Goal: Task Accomplishment & Management: Complete application form

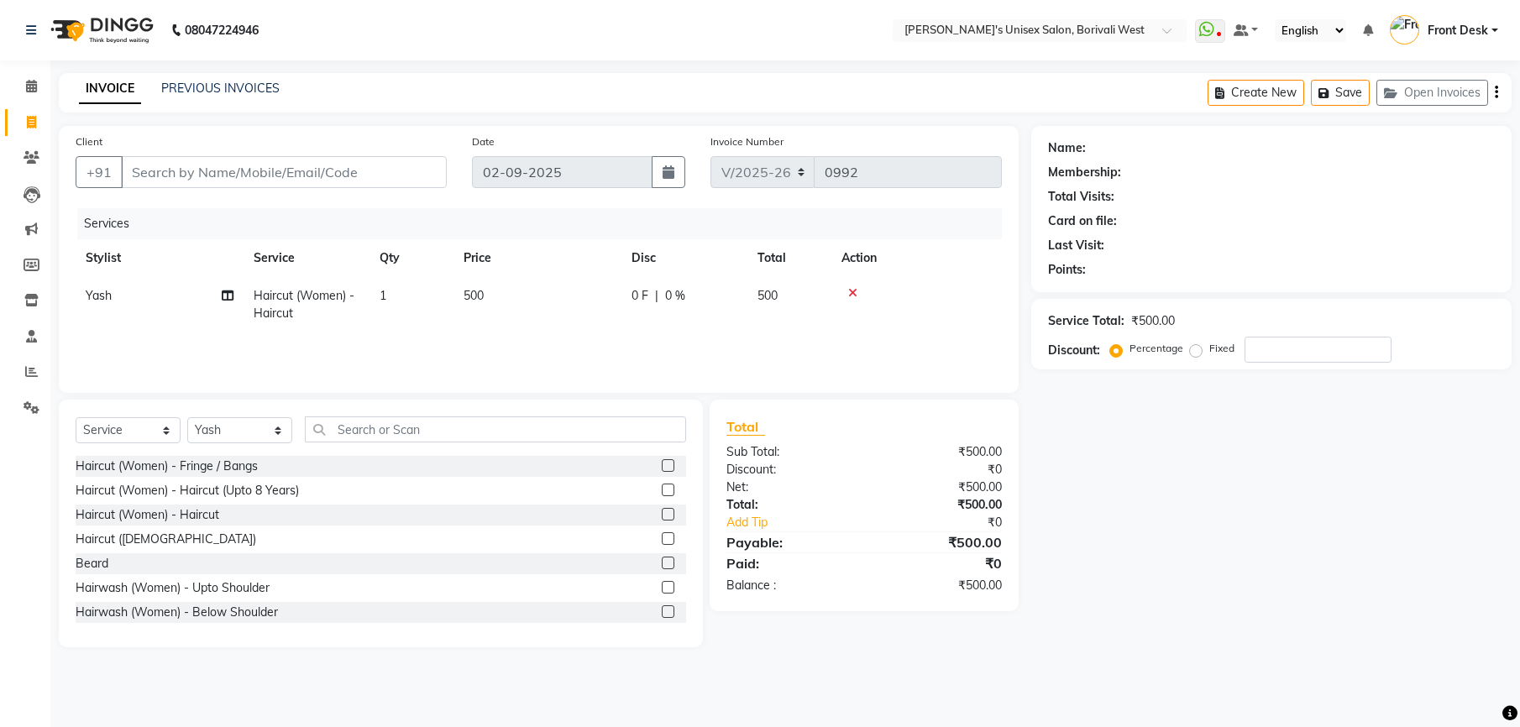
select select "4025"
select select "service"
select select "20338"
click at [312, 169] on input "Client" at bounding box center [284, 172] width 326 height 32
type input "9"
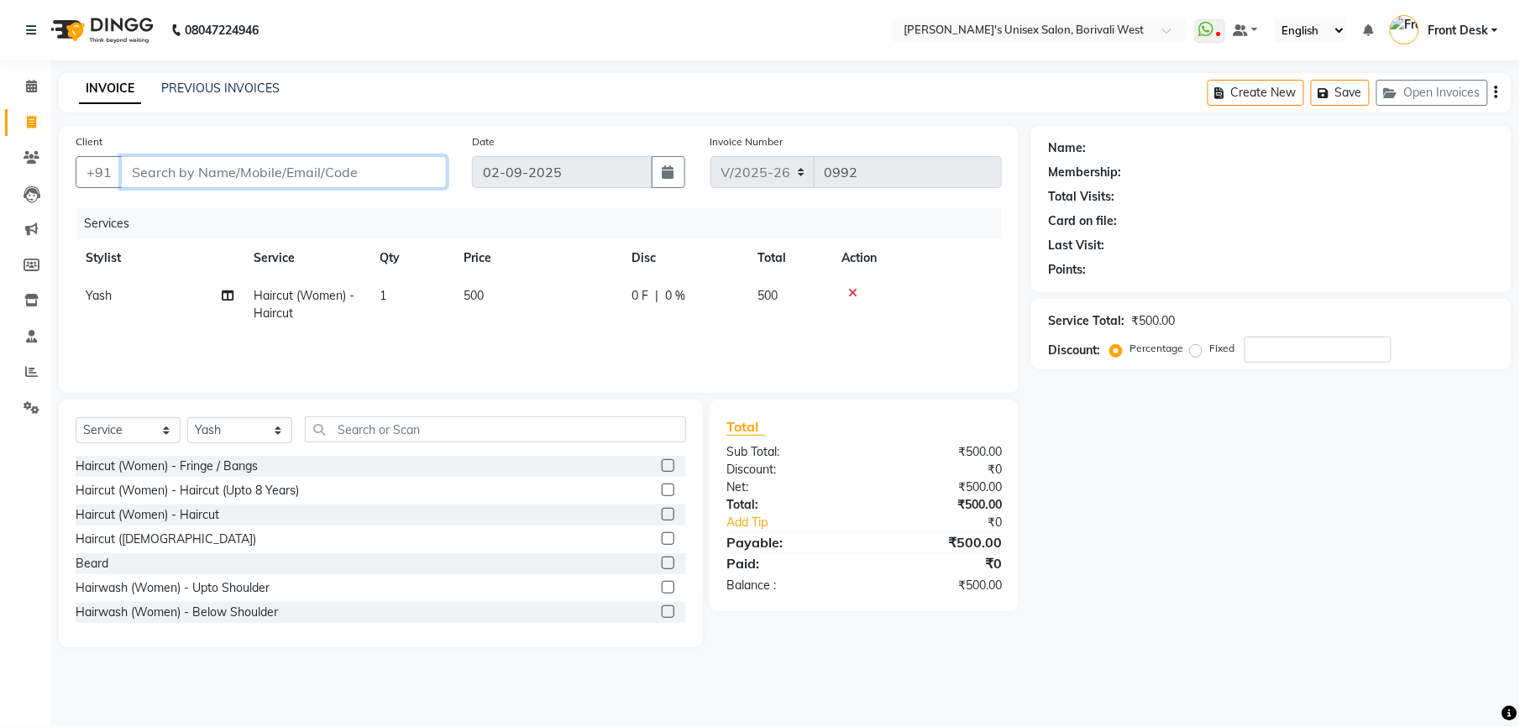
type input "0"
type input "9321666170"
click at [410, 165] on span "Add Client" at bounding box center [403, 172] width 66 height 17
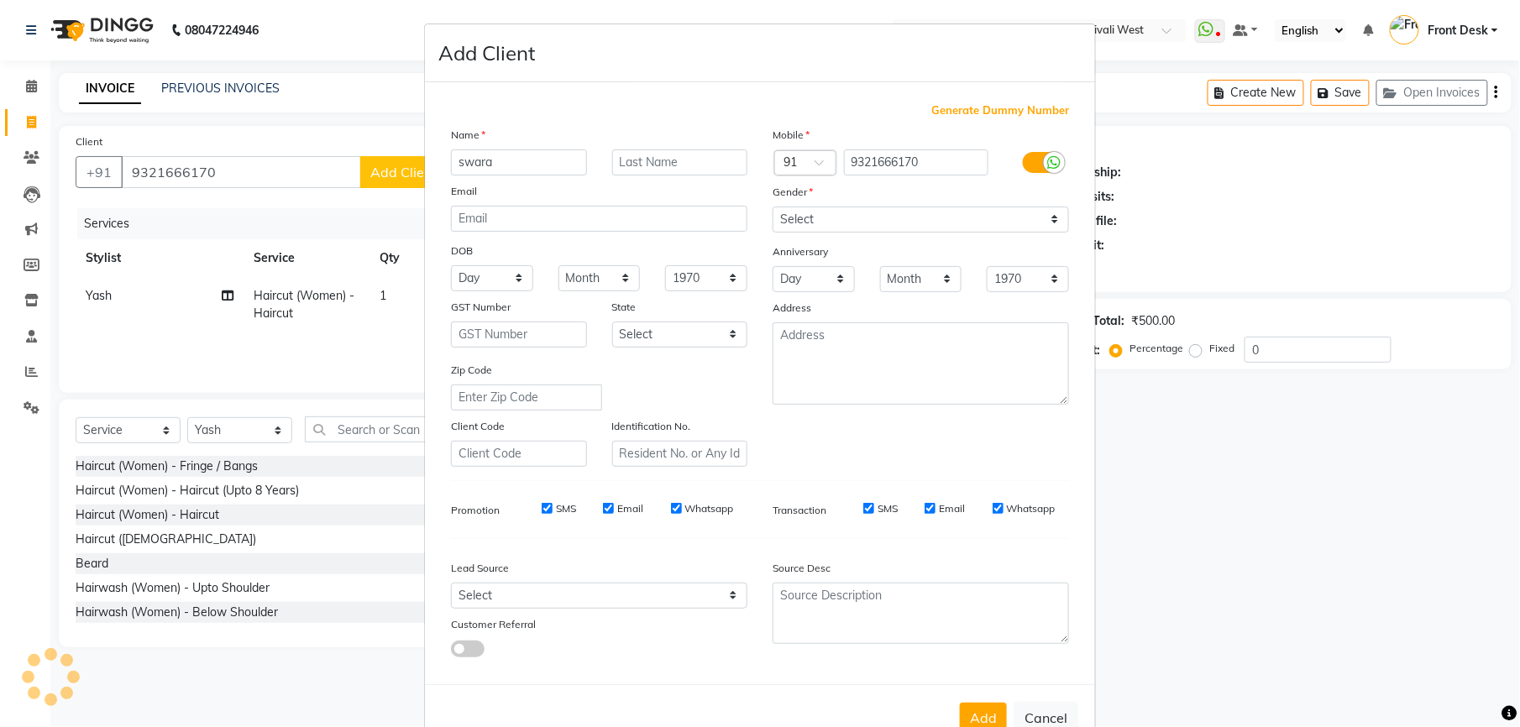
type input "swara"
click at [887, 210] on select "Select [DEMOGRAPHIC_DATA] [DEMOGRAPHIC_DATA] Other Prefer Not To Say" at bounding box center [921, 220] width 296 height 26
select select "[DEMOGRAPHIC_DATA]"
click at [773, 207] on select "Select [DEMOGRAPHIC_DATA] [DEMOGRAPHIC_DATA] Other Prefer Not To Say" at bounding box center [921, 220] width 296 height 26
click at [976, 709] on button "Add" at bounding box center [983, 718] width 47 height 30
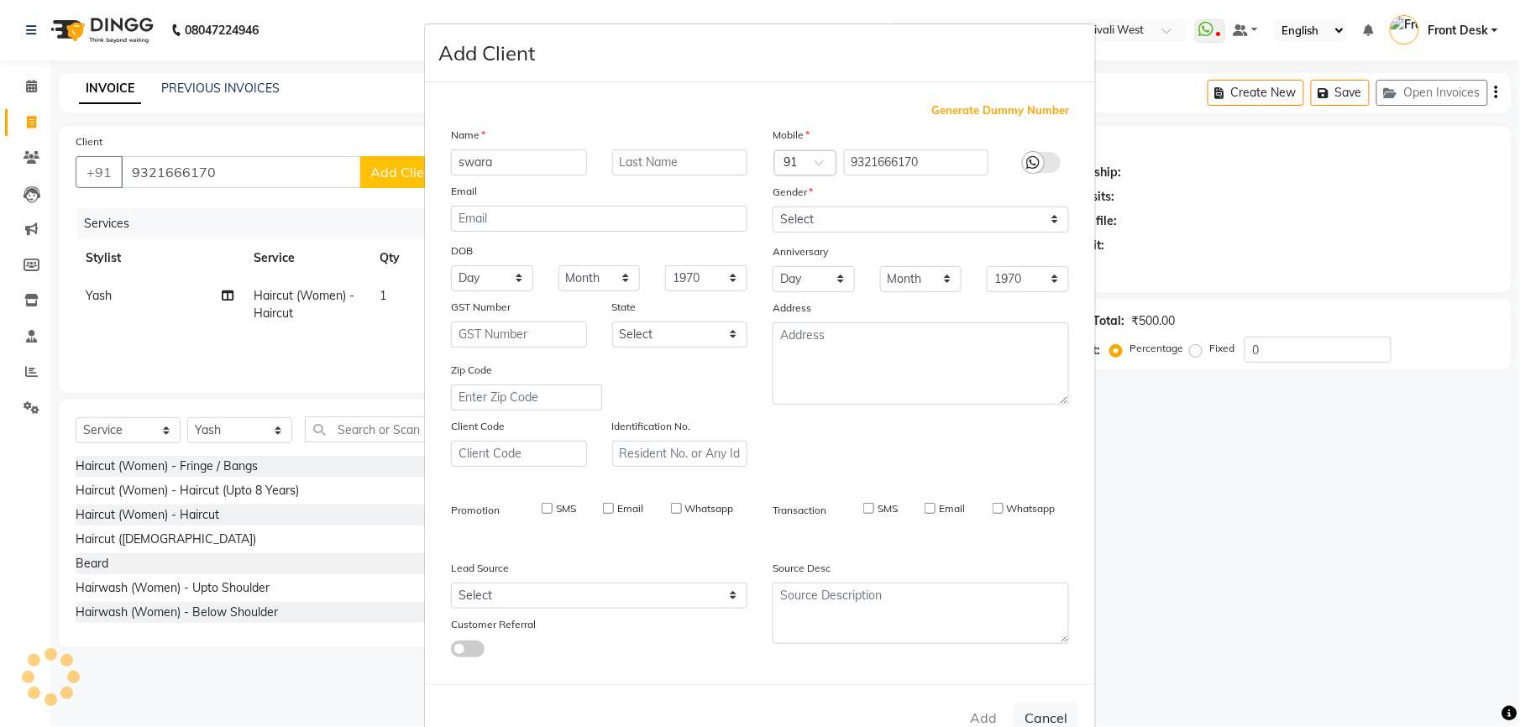
select select
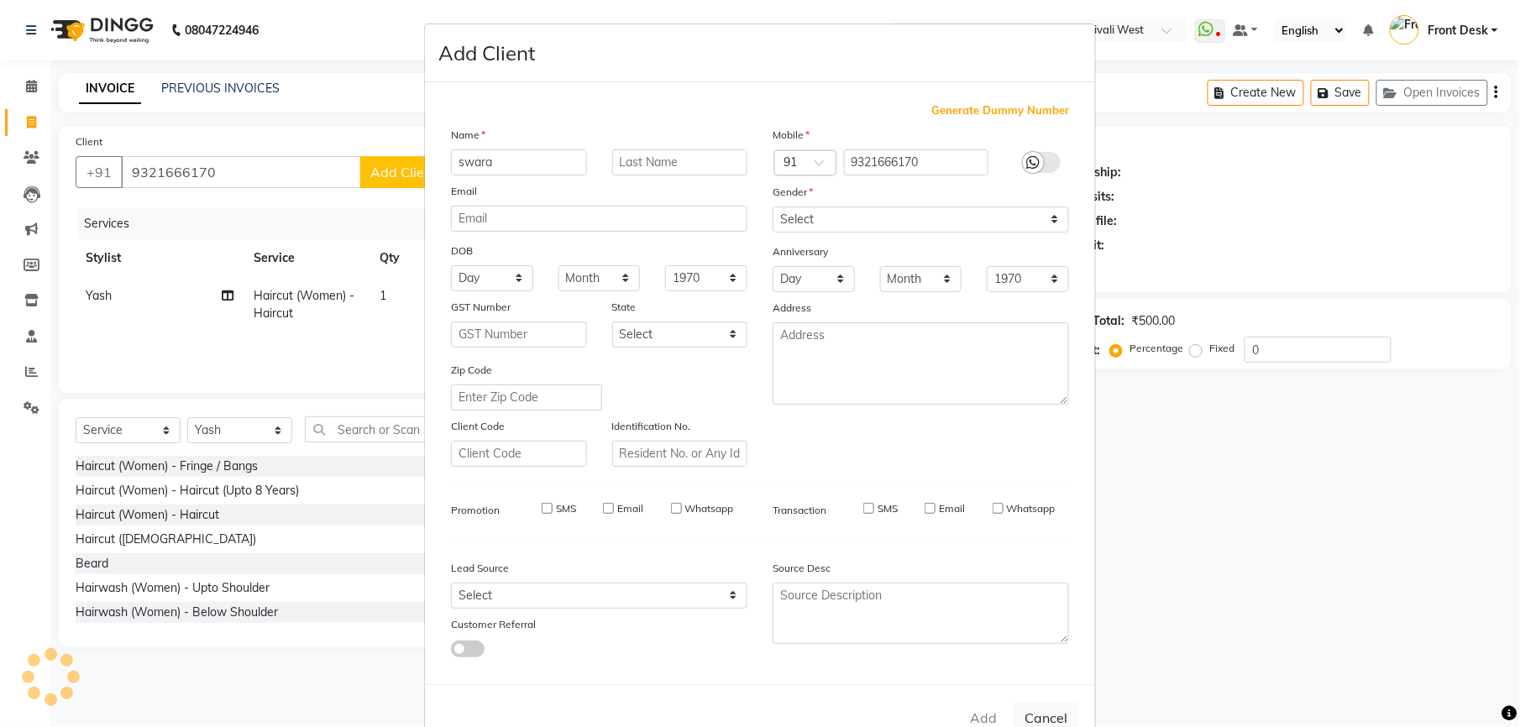
select select
checkbox input "false"
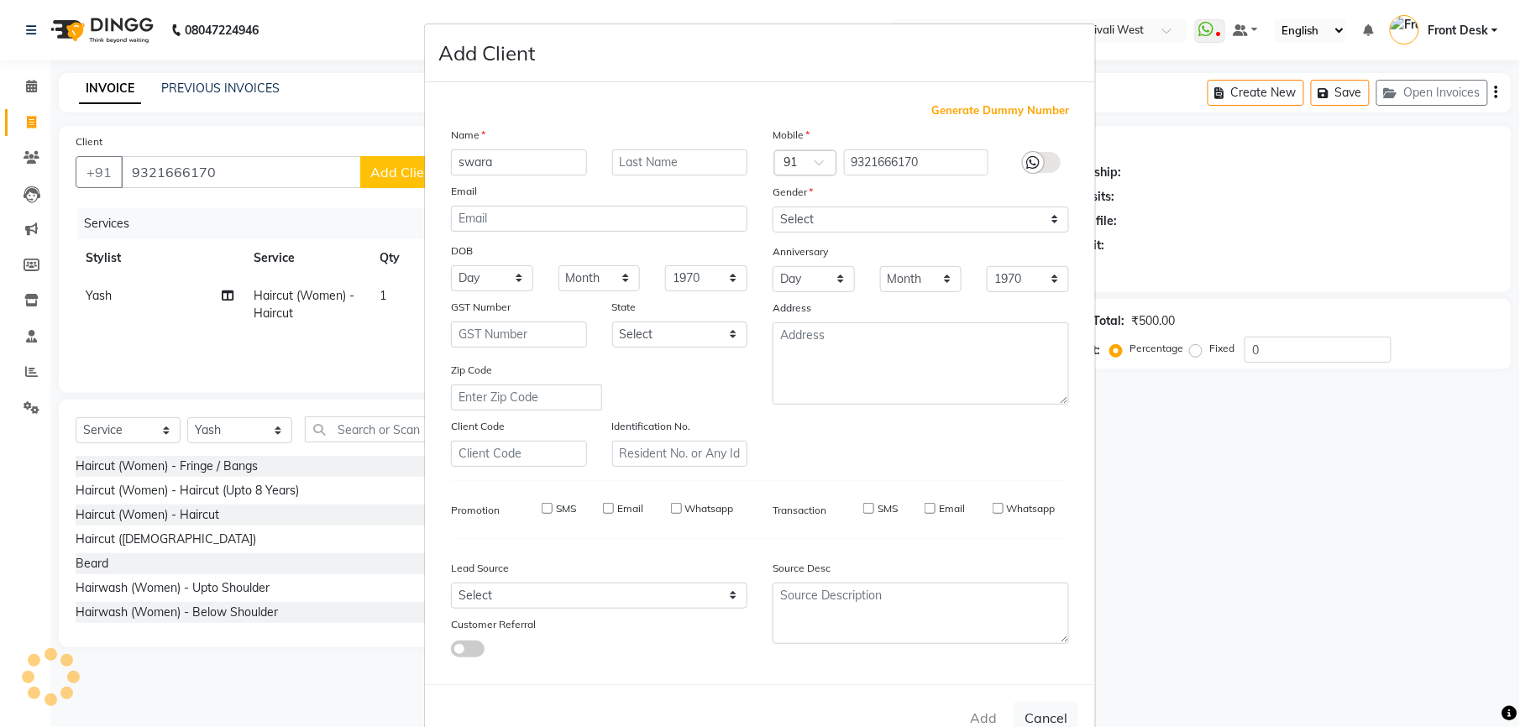
checkbox input "false"
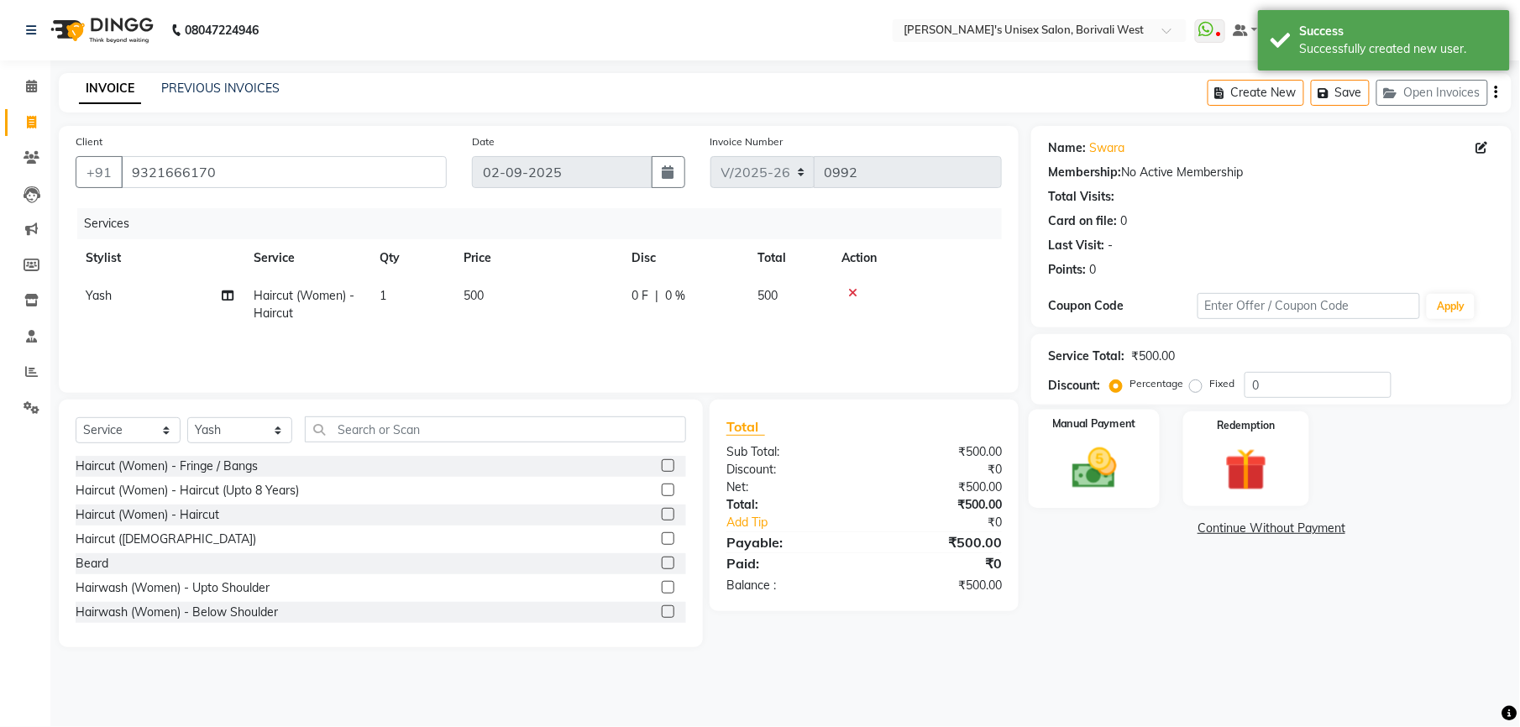
click at [1075, 435] on div "Manual Payment" at bounding box center [1094, 459] width 131 height 99
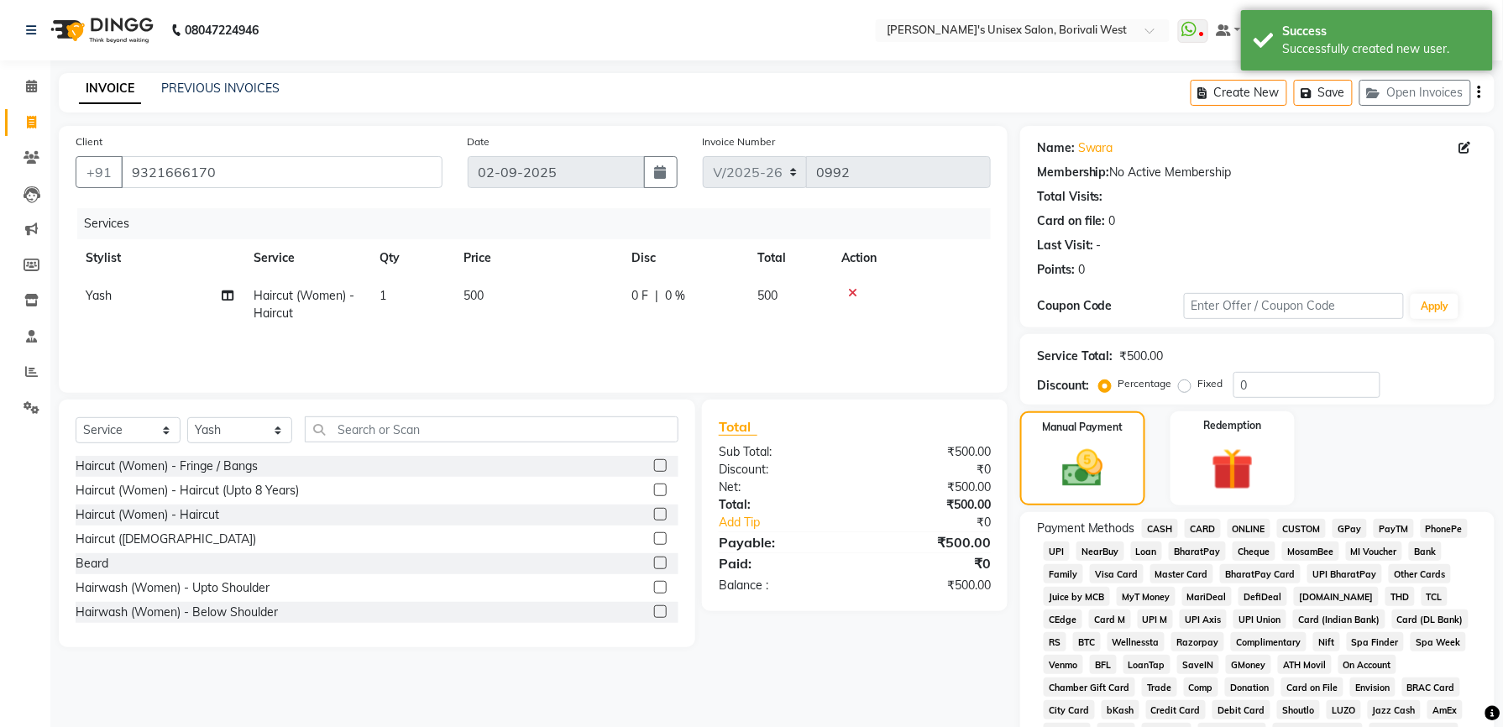
click at [1358, 524] on span "GPay" at bounding box center [1350, 528] width 34 height 19
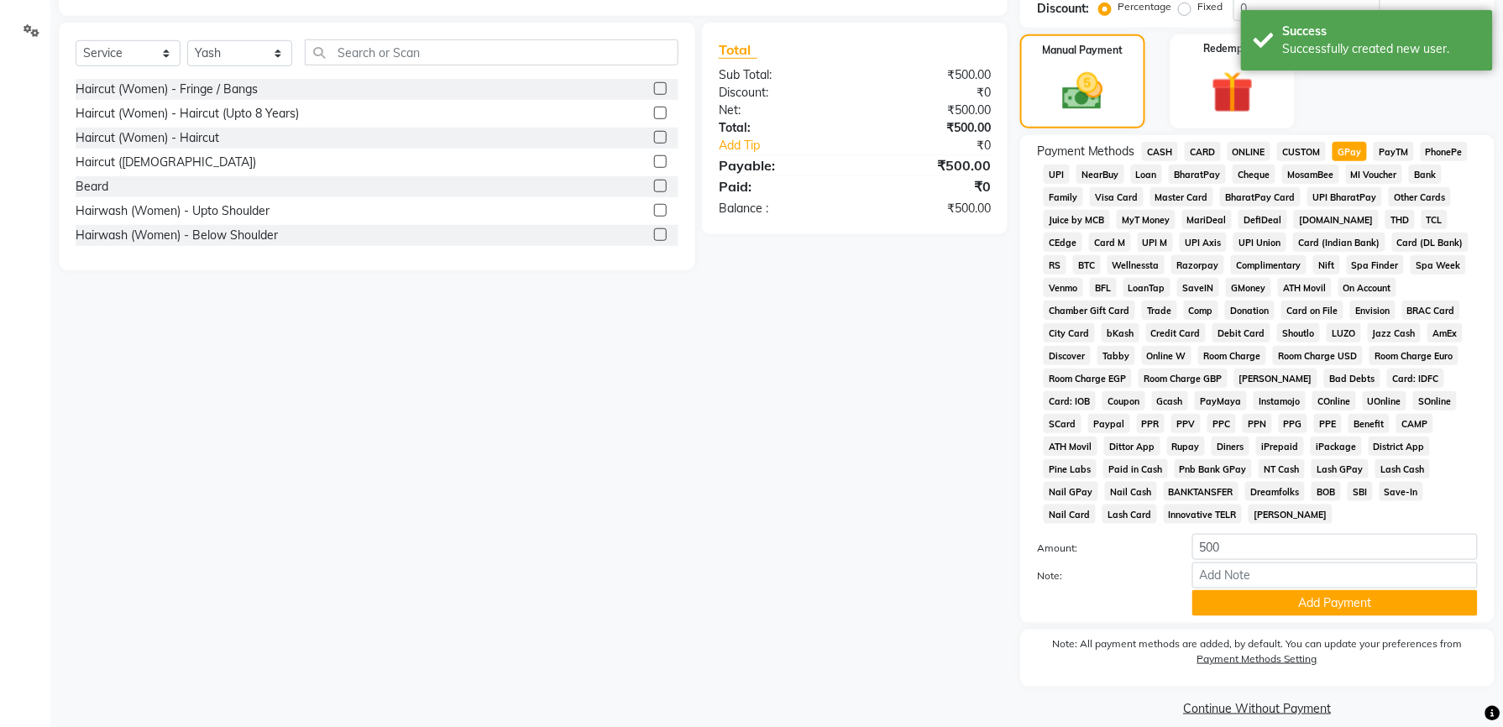
scroll to position [378, 0]
click at [1346, 590] on button "Add Payment" at bounding box center [1336, 603] width 286 height 26
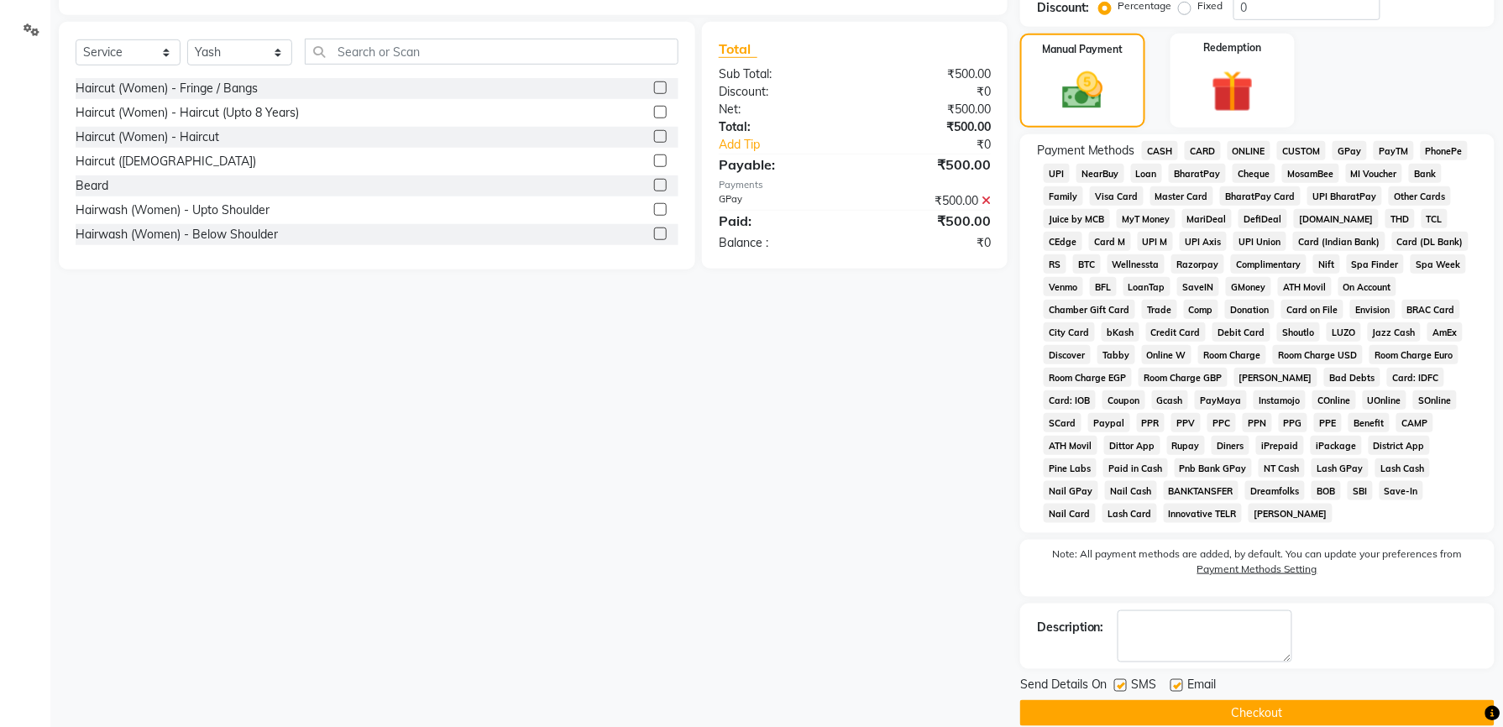
click at [1351, 146] on span "GPay" at bounding box center [1350, 150] width 34 height 19
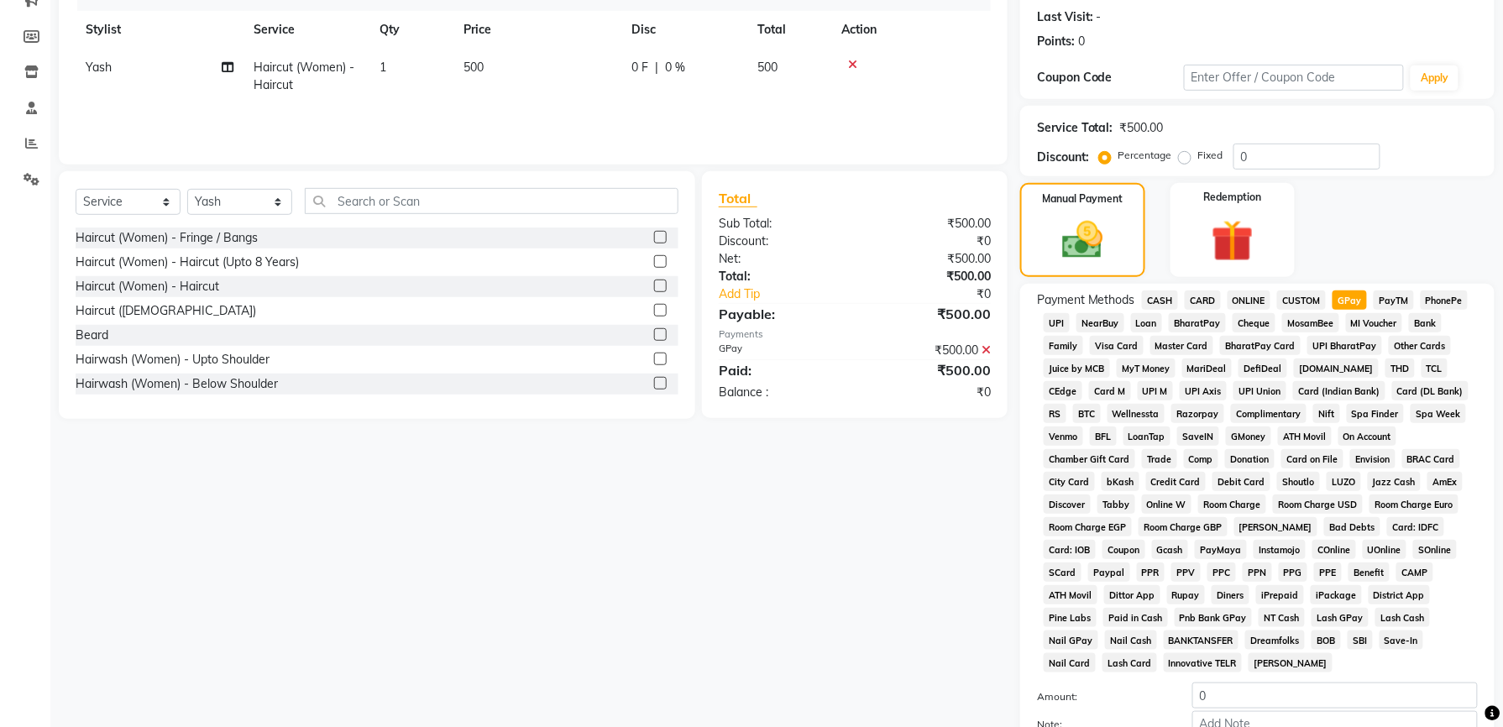
click at [1094, 425] on div "Payment Methods CASH CARD ONLINE CUSTOM GPay PayTM PhonePe UPI NearBuy Loan Bha…" at bounding box center [1257, 484] width 441 height 386
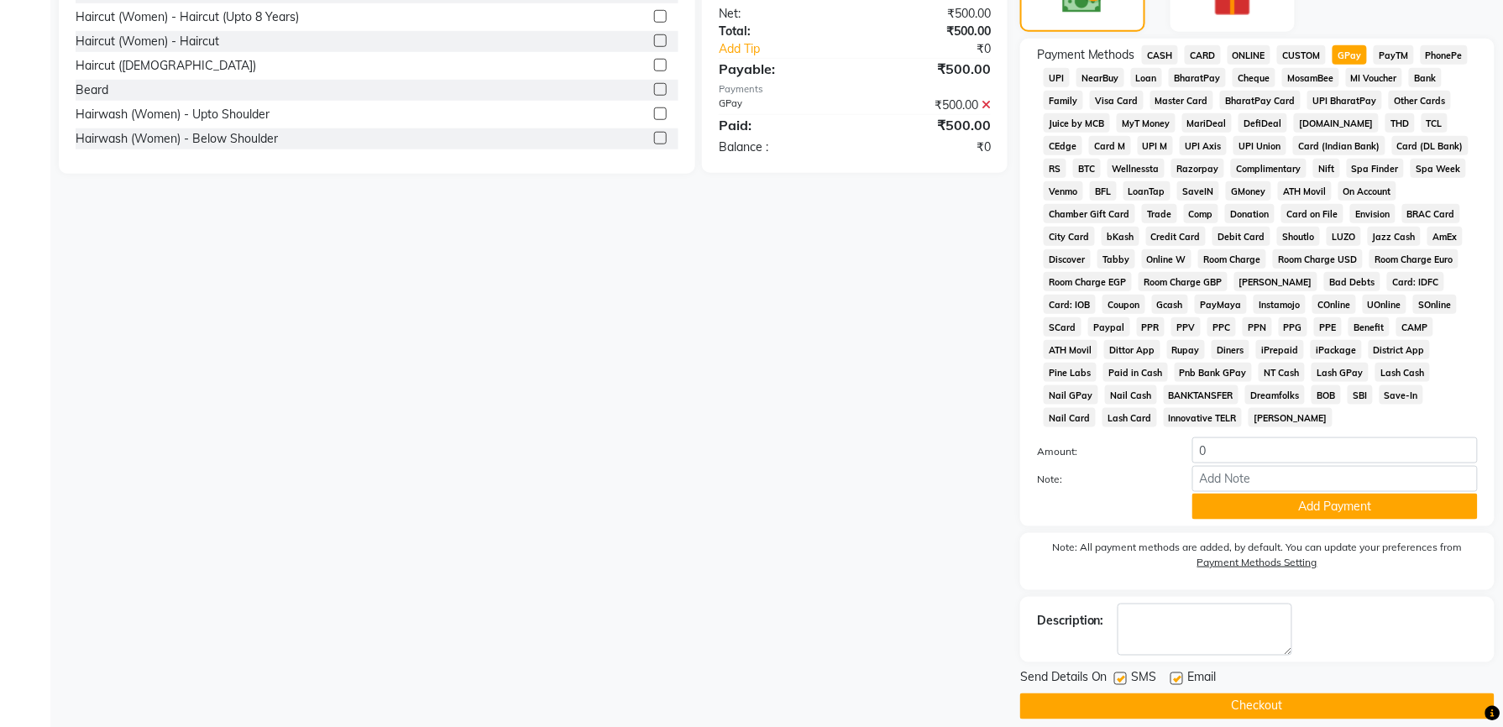
scroll to position [475, 0]
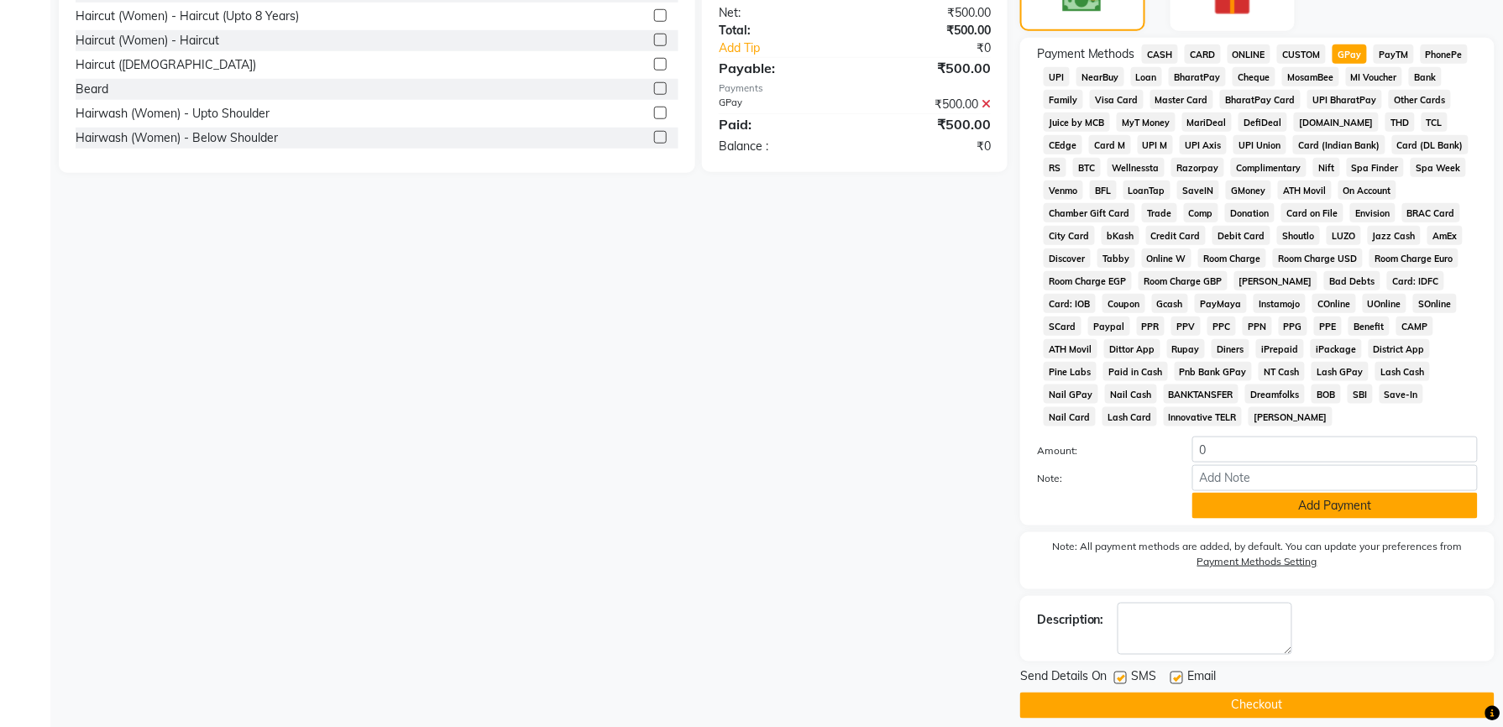
click at [1258, 493] on button "Add Payment" at bounding box center [1336, 506] width 286 height 26
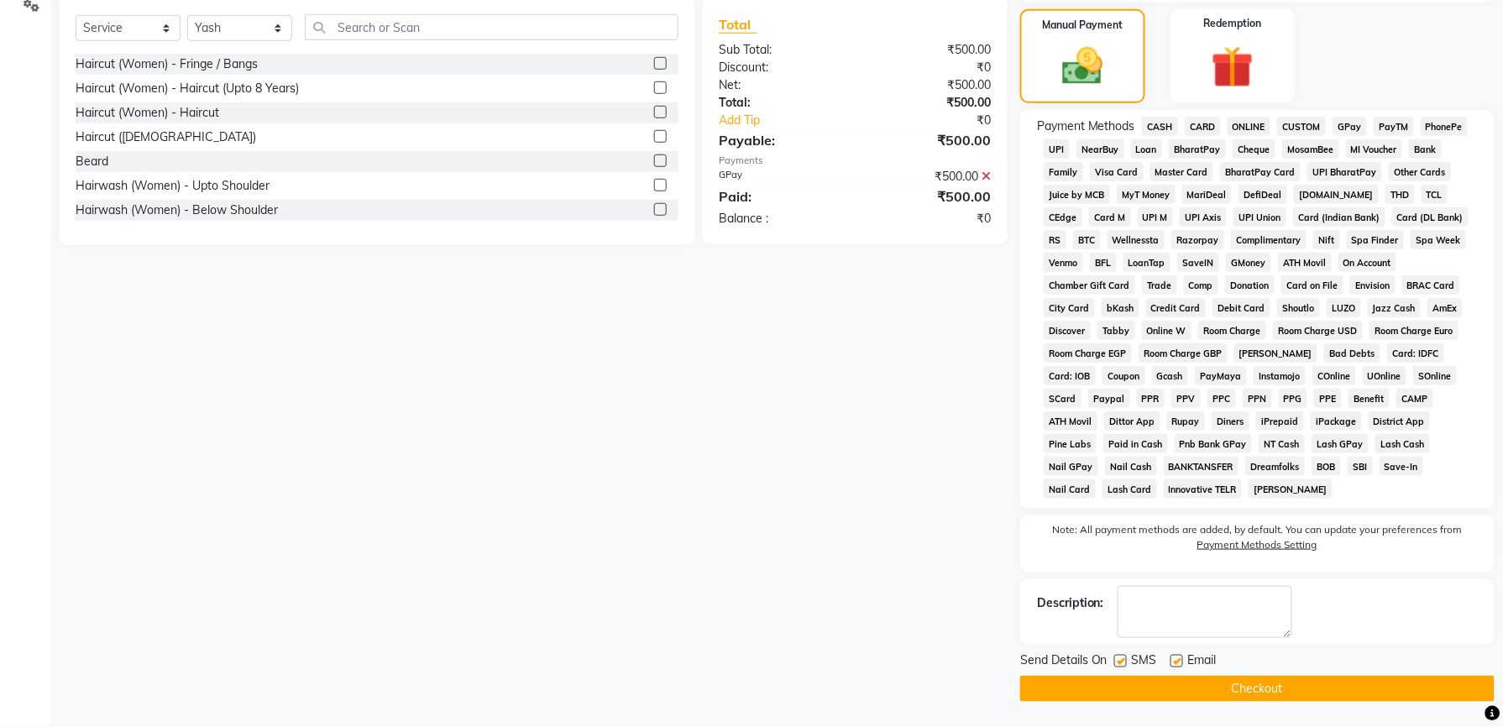
scroll to position [385, 0]
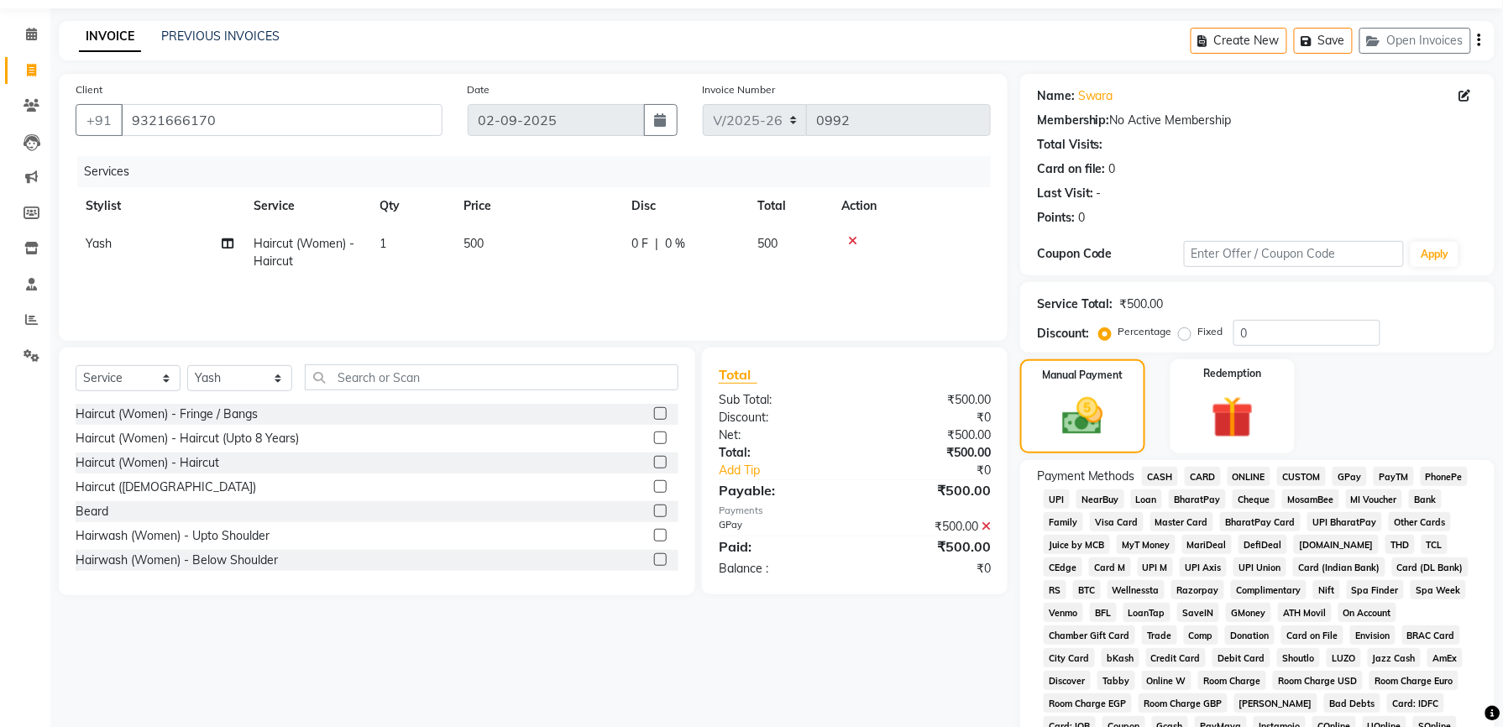
click at [872, 548] on div "Total Sub Total: ₹500.00 Discount: ₹0 Net: ₹500.00 Total: ₹500.00 Add Tip ₹0 Pa…" at bounding box center [855, 471] width 272 height 213
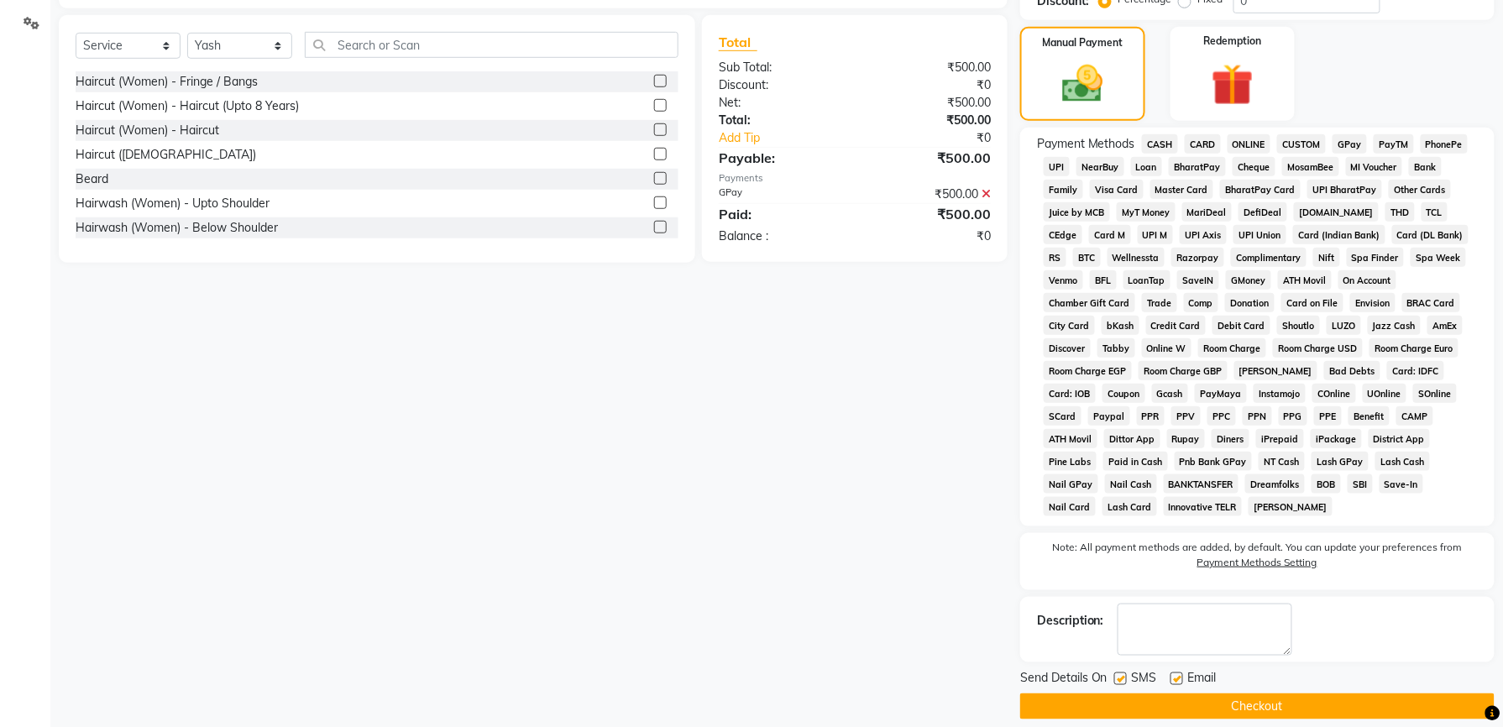
click at [1156, 694] on button "Checkout" at bounding box center [1257, 707] width 475 height 26
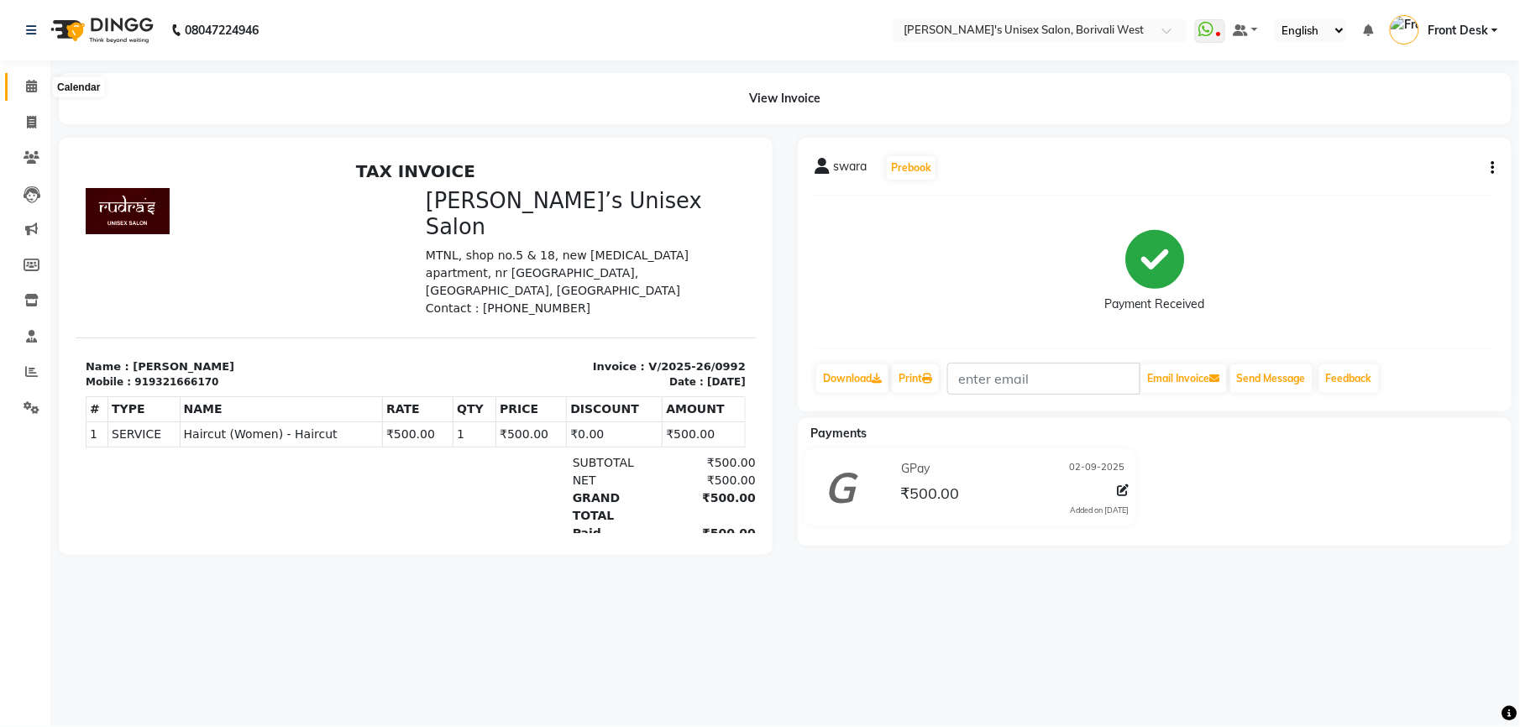
click at [29, 81] on icon at bounding box center [31, 86] width 11 height 13
